Goal: Task Accomplishment & Management: Use online tool/utility

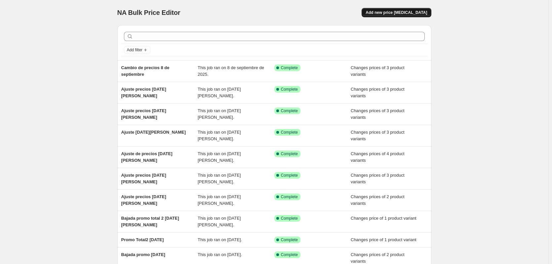
click at [410, 11] on span "Add new price [MEDICAL_DATA]" at bounding box center [395, 12] width 61 height 5
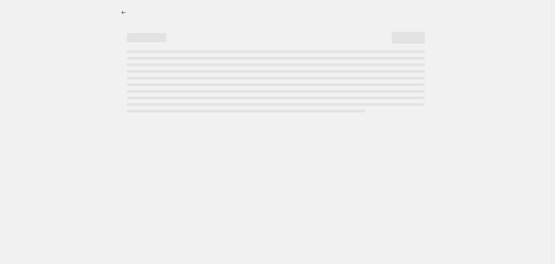
select select "percentage"
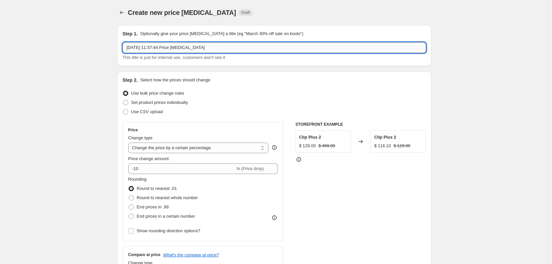
click at [137, 49] on input "[DATE] 11:37:44 Price [MEDICAL_DATA]" at bounding box center [274, 47] width 303 height 11
click at [218, 48] on input "Cambio de precios AON [DATE]" at bounding box center [274, 47] width 303 height 11
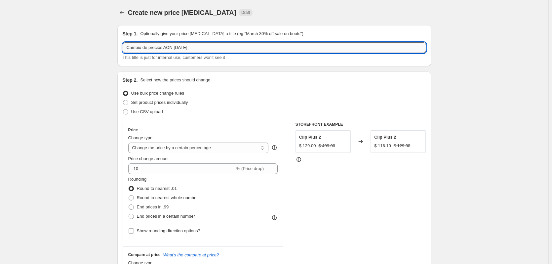
click at [218, 48] on input "Cambio de precios AON [DATE]" at bounding box center [274, 47] width 303 height 11
type input "Cambio de precios AON [DATE]"
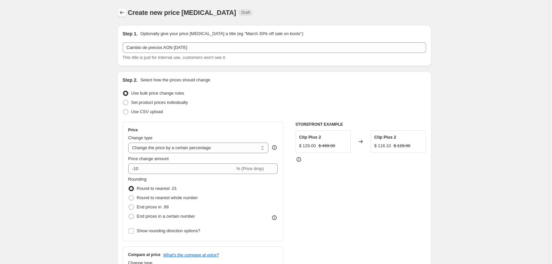
click at [120, 12] on icon "Price change jobs" at bounding box center [122, 12] width 7 height 7
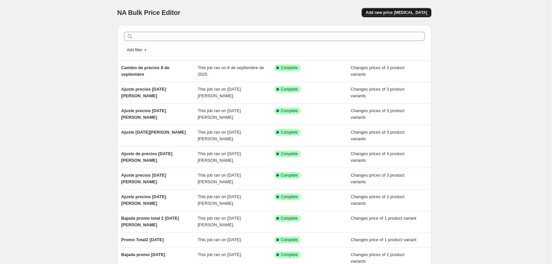
click at [401, 13] on span "Add new price [MEDICAL_DATA]" at bounding box center [395, 12] width 61 height 5
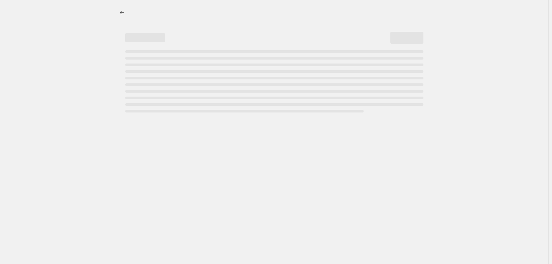
select select "percentage"
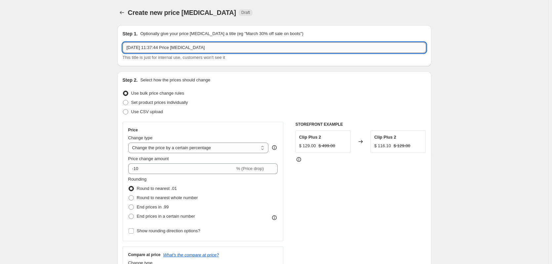
click at [157, 48] on input "[DATE] 11:37:44 Price [MEDICAL_DATA]" at bounding box center [274, 47] width 303 height 11
type input "CAmbio de precios [DATE]"
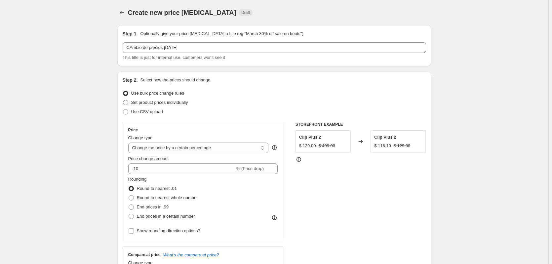
click at [158, 102] on span "Set product prices individually" at bounding box center [159, 102] width 57 height 5
click at [123, 100] on input "Set product prices individually" at bounding box center [123, 100] width 0 height 0
radio input "true"
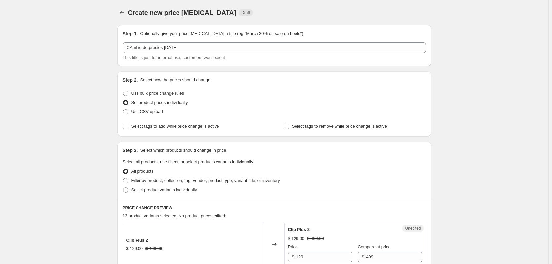
scroll to position [294, 0]
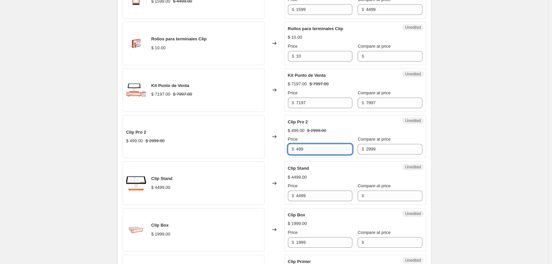
click at [326, 152] on input "499" at bounding box center [324, 149] width 56 height 11
type input "749"
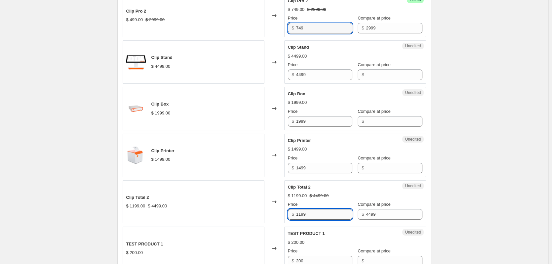
click at [303, 214] on input "1199" at bounding box center [324, 214] width 56 height 11
type input "1499"
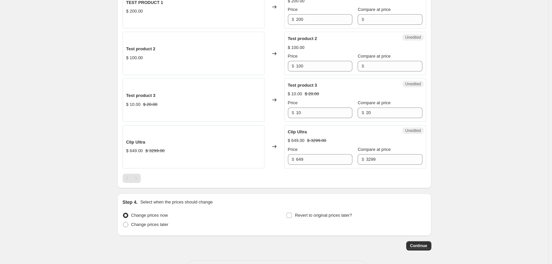
scroll to position [657, 0]
click at [327, 158] on input "649" at bounding box center [324, 158] width 56 height 11
type input "999"
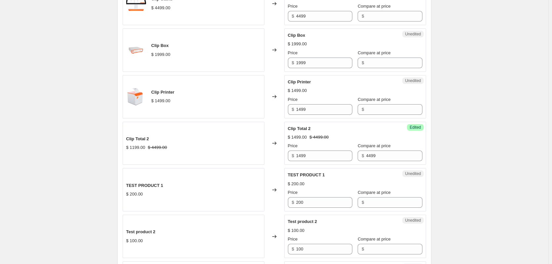
scroll to position [682, 0]
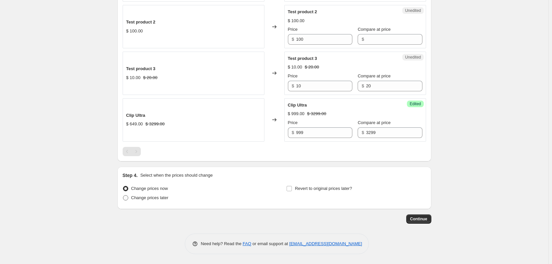
click at [151, 199] on span "Change prices later" at bounding box center [149, 197] width 37 height 5
click at [123, 195] on input "Change prices later" at bounding box center [123, 195] width 0 height 0
radio input "true"
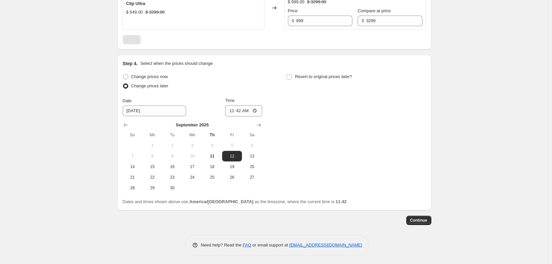
scroll to position [795, 0]
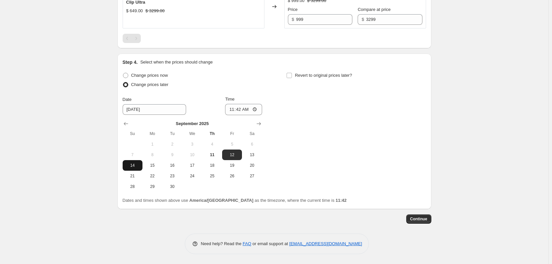
click at [135, 162] on span "14" at bounding box center [132, 164] width 15 height 5
type input "[DATE]"
click at [240, 110] on input "11:42" at bounding box center [243, 109] width 37 height 11
type input "08:00"
click at [379, 136] on div "Change prices now Change prices later Date [DATE] Time 08:00 [DATE] Su Mo Tu We…" at bounding box center [274, 131] width 303 height 121
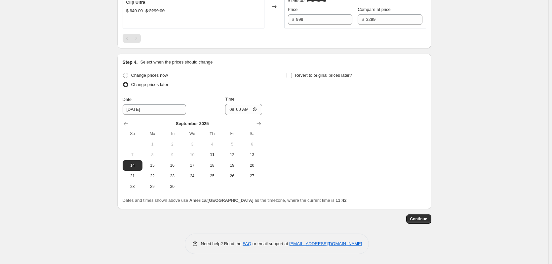
scroll to position [0, 0]
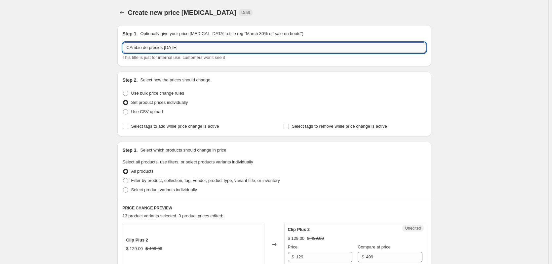
click at [134, 47] on input "CAmbio de precios [DATE]" at bounding box center [274, 47] width 303 height 11
type input "Cambio de precios [DATE]"
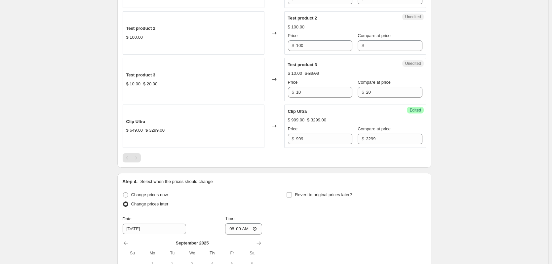
scroll to position [795, 0]
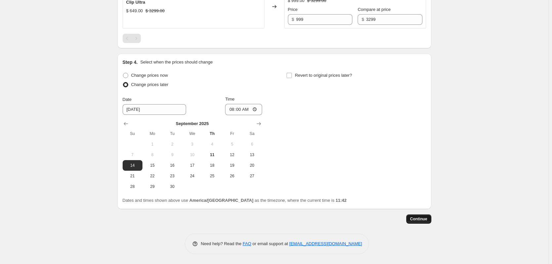
click at [420, 221] on span "Continue" at bounding box center [418, 218] width 17 height 5
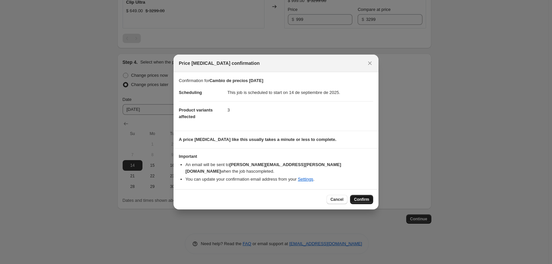
click at [362, 196] on span "Confirm" at bounding box center [361, 198] width 15 height 5
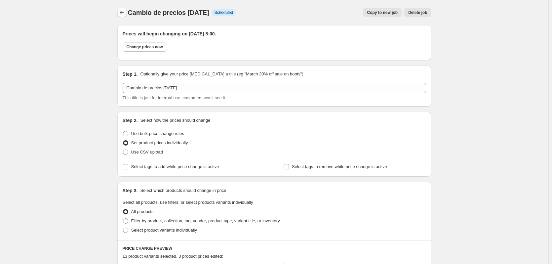
click at [123, 11] on icon "Price change jobs" at bounding box center [122, 12] width 7 height 7
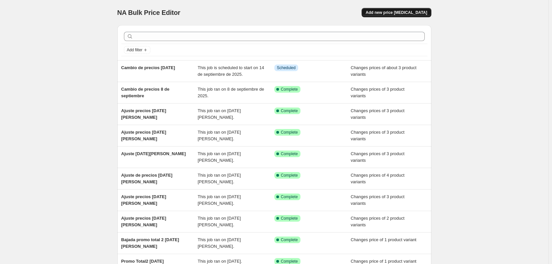
click at [393, 17] on button "Add new price [MEDICAL_DATA]" at bounding box center [395, 12] width 69 height 9
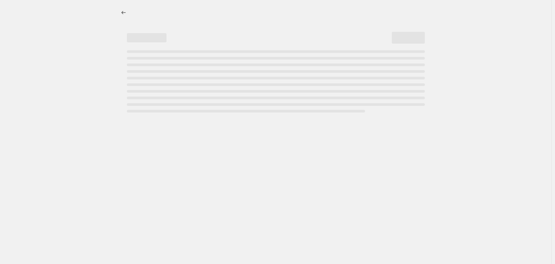
select select "percentage"
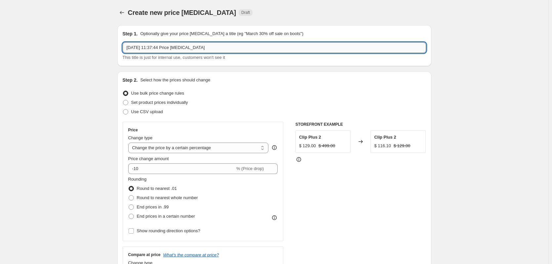
click at [166, 48] on input "[DATE] 11:37:44 Price [MEDICAL_DATA]" at bounding box center [274, 47] width 303 height 11
type input "Cambio de precio [DATE]"
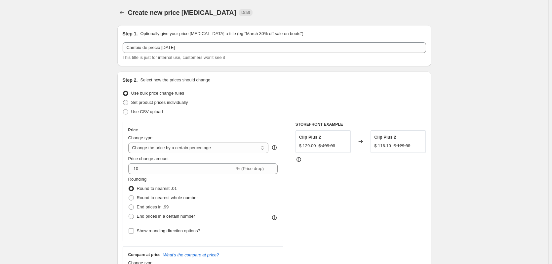
click at [166, 102] on span "Set product prices individually" at bounding box center [159, 102] width 57 height 5
click at [123, 100] on input "Set product prices individually" at bounding box center [123, 100] width 0 height 0
radio input "true"
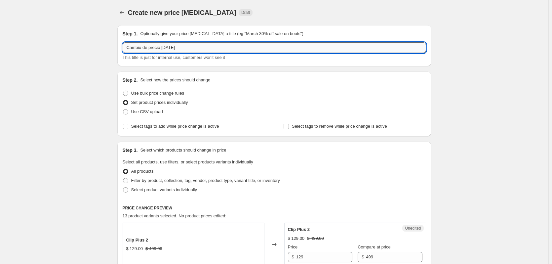
click at [224, 50] on input "Cambio de precio [DATE]" at bounding box center [274, 47] width 303 height 11
type input "Cambio de precio [DATE] (vuelta a AON)"
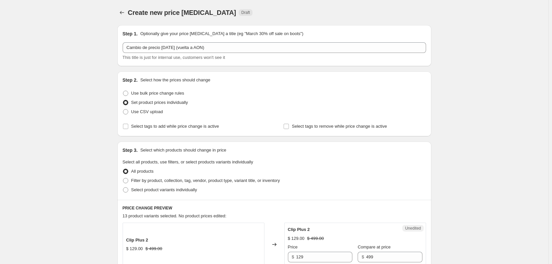
scroll to position [121, 0]
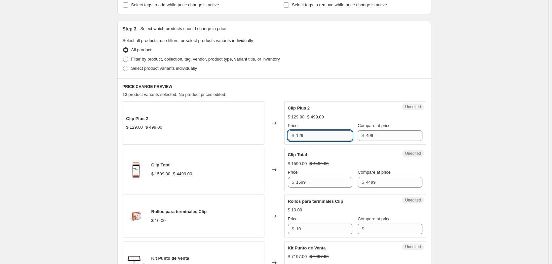
click at [315, 135] on input "129" at bounding box center [324, 135] width 56 height 11
type input "199"
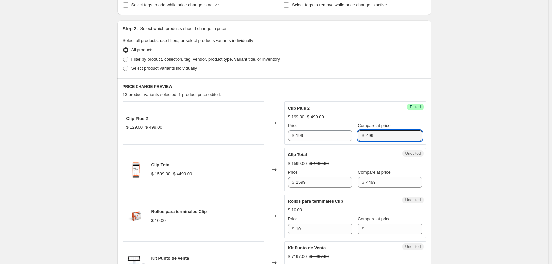
scroll to position [294, 0]
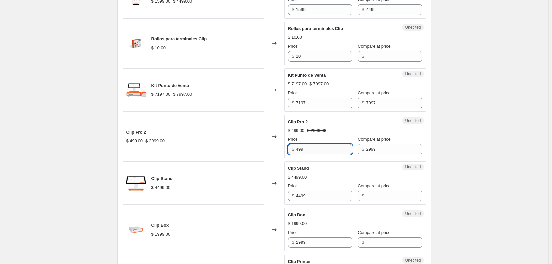
click at [320, 150] on input "499" at bounding box center [324, 149] width 56 height 11
type input "1049"
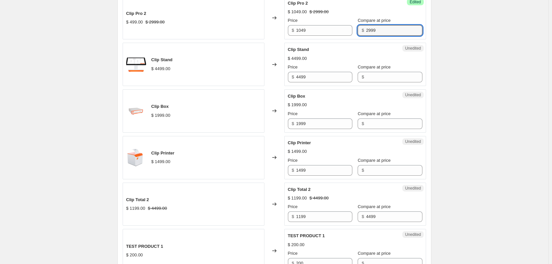
scroll to position [414, 0]
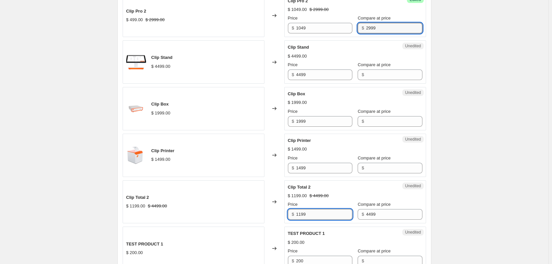
click at [302, 214] on input "1199" at bounding box center [324, 214] width 56 height 11
type input "1799"
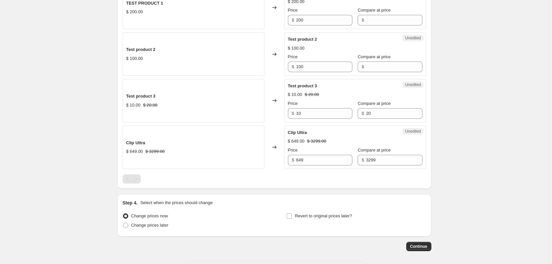
scroll to position [657, 0]
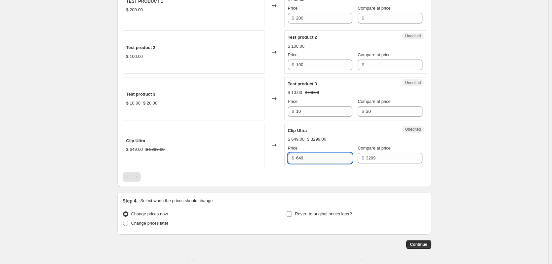
click at [322, 159] on input "649" at bounding box center [324, 158] width 56 height 11
type input "999"
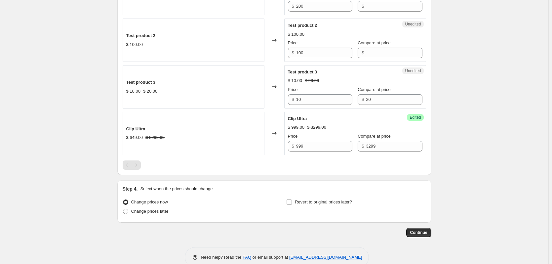
scroll to position [682, 0]
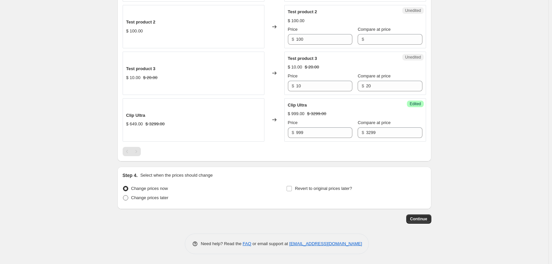
click at [144, 199] on span "Change prices later" at bounding box center [149, 197] width 37 height 5
click at [123, 195] on input "Change prices later" at bounding box center [123, 195] width 0 height 0
radio input "true"
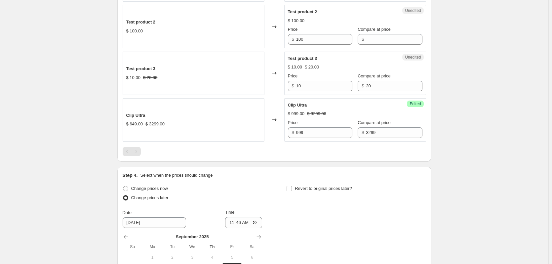
scroll to position [795, 0]
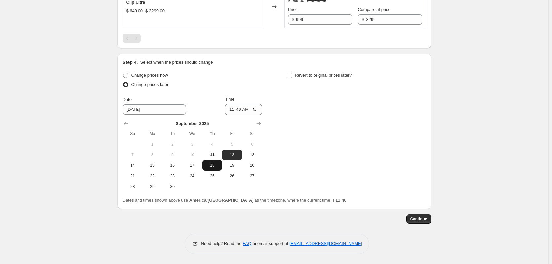
click at [214, 166] on span "18" at bounding box center [212, 164] width 15 height 5
type input "[DATE]"
click at [241, 112] on input "11:46" at bounding box center [243, 109] width 37 height 11
type input "08:00"
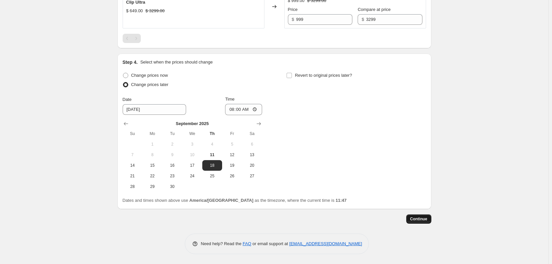
click at [421, 221] on button "Continue" at bounding box center [418, 218] width 25 height 9
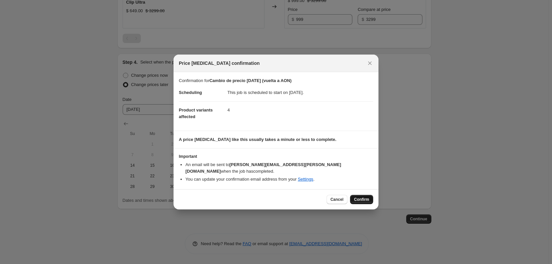
click at [363, 196] on span "Confirm" at bounding box center [361, 198] width 15 height 5
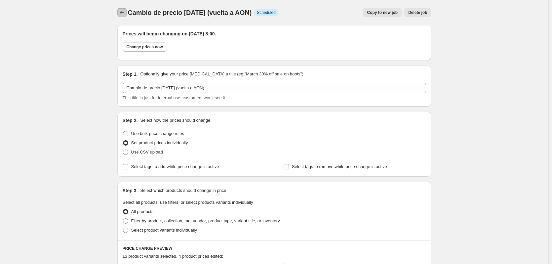
click at [121, 14] on icon "Price change jobs" at bounding box center [122, 12] width 7 height 7
